Goal: Transaction & Acquisition: Subscribe to service/newsletter

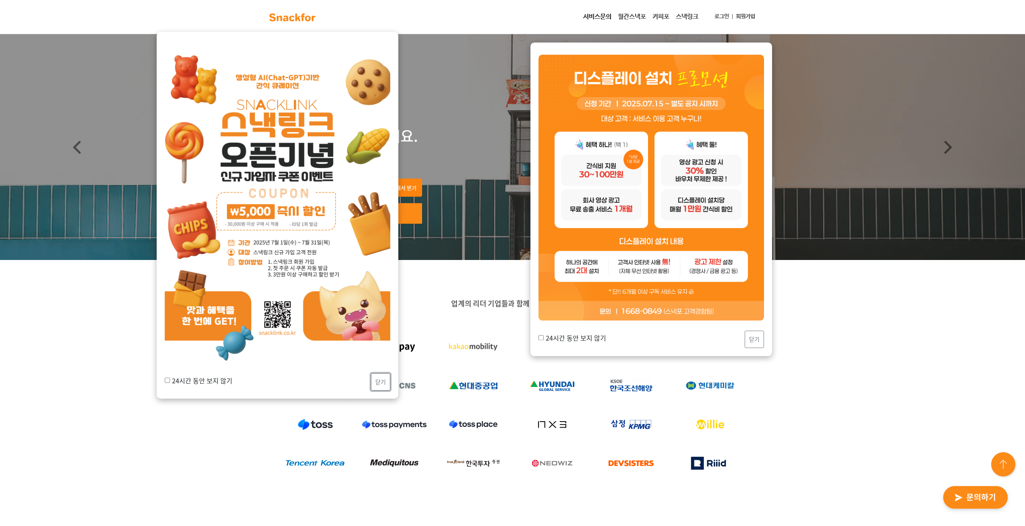
click at [382, 382] on button "닫기" at bounding box center [380, 381] width 19 height 17
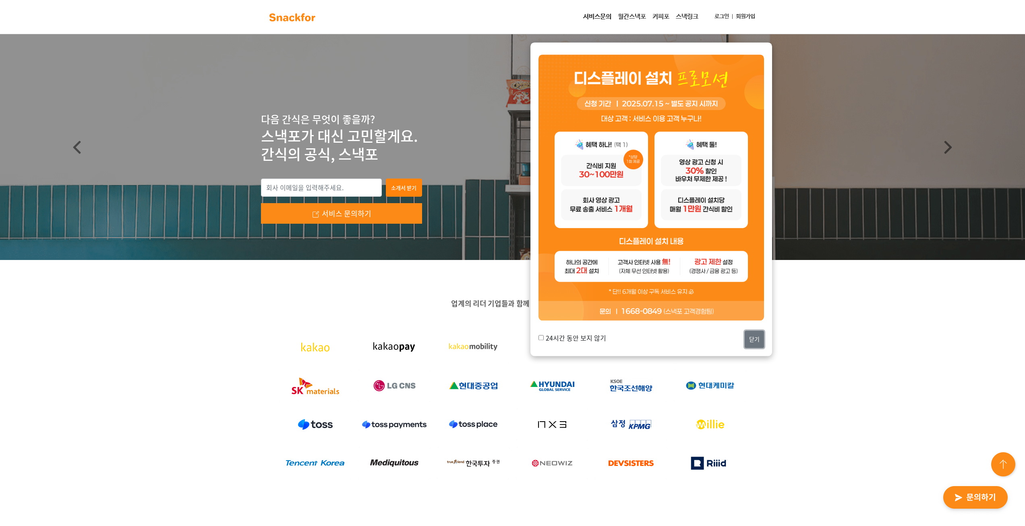
click at [759, 340] on button "닫기" at bounding box center [754, 338] width 19 height 17
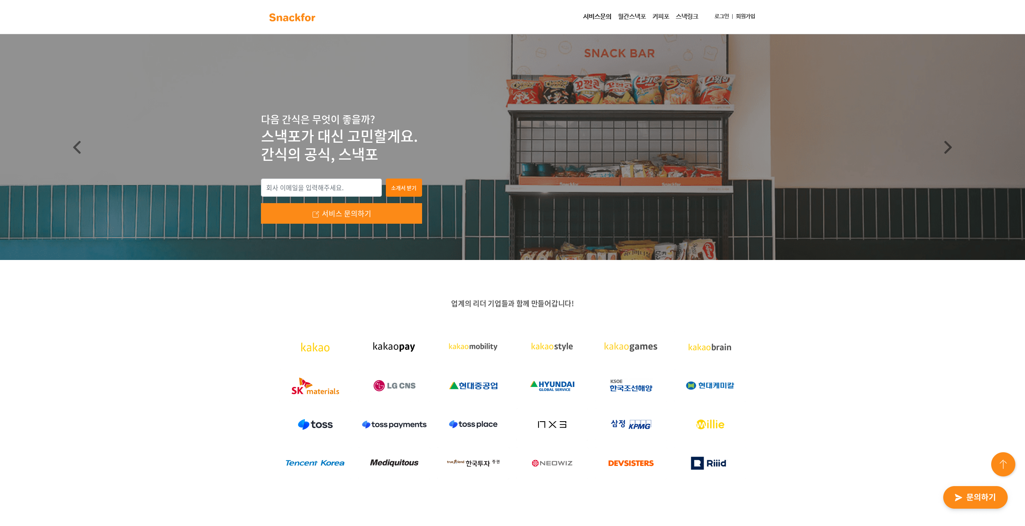
click at [759, 340] on div at bounding box center [513, 404] width 504 height 155
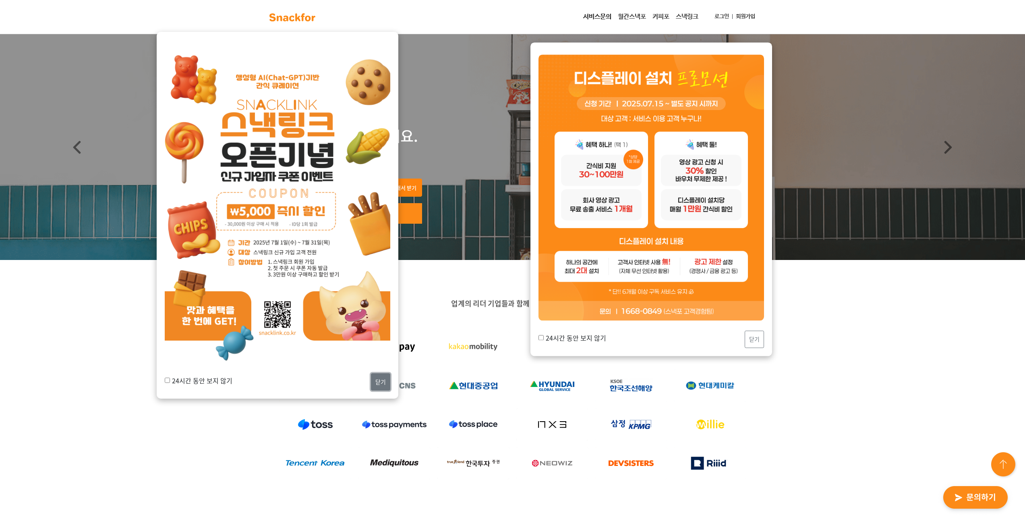
click at [378, 384] on button "닫기" at bounding box center [380, 381] width 19 height 17
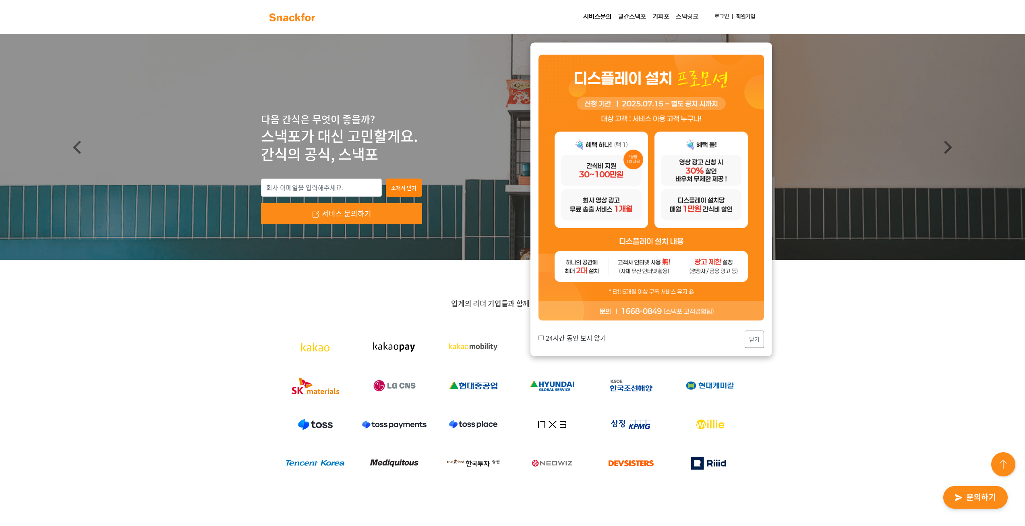
click at [767, 340] on div "24시간 동안 보지 않기 닫기" at bounding box center [651, 198] width 242 height 313
click at [752, 341] on button "닫기" at bounding box center [754, 338] width 19 height 17
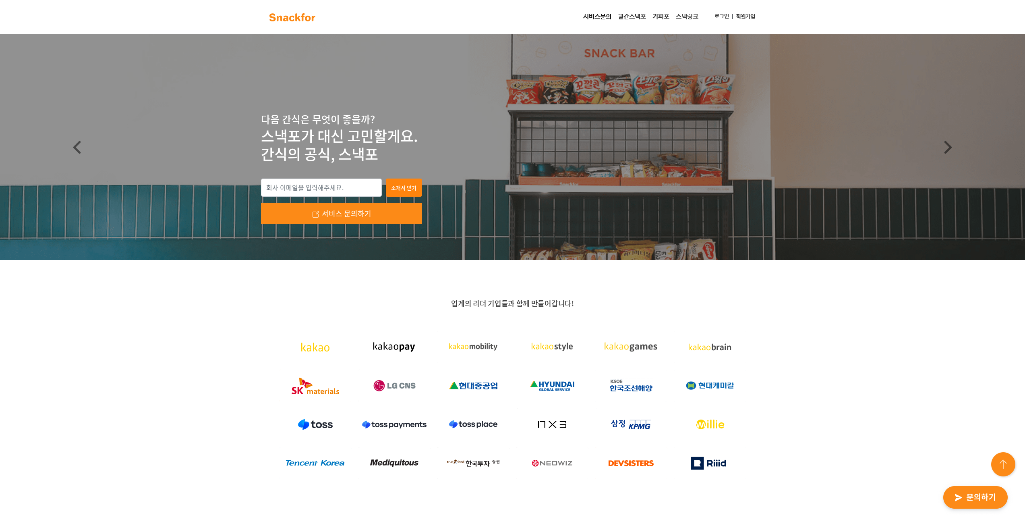
click at [630, 20] on link "월간스낵포" at bounding box center [632, 17] width 35 height 16
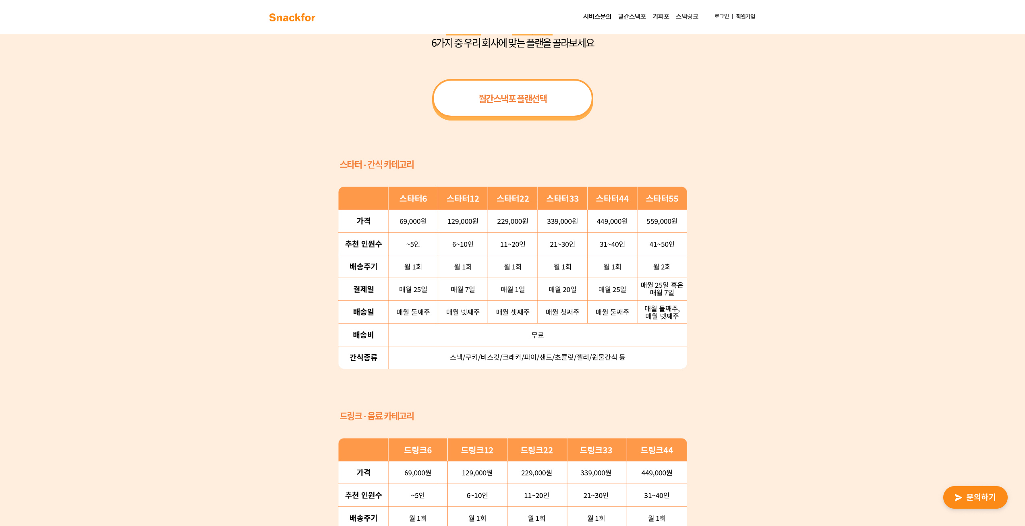
scroll to position [806, 0]
